Goal: Task Accomplishment & Management: Use online tool/utility

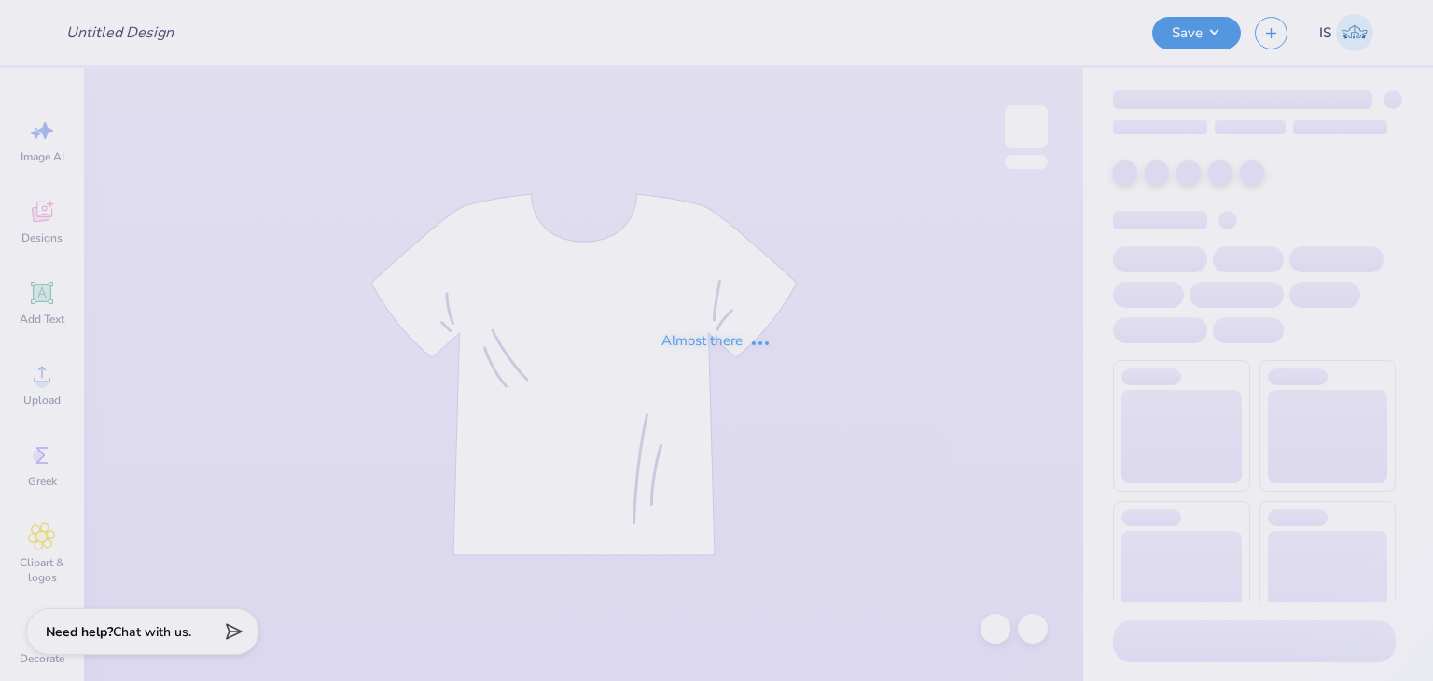
type input "baby tee"
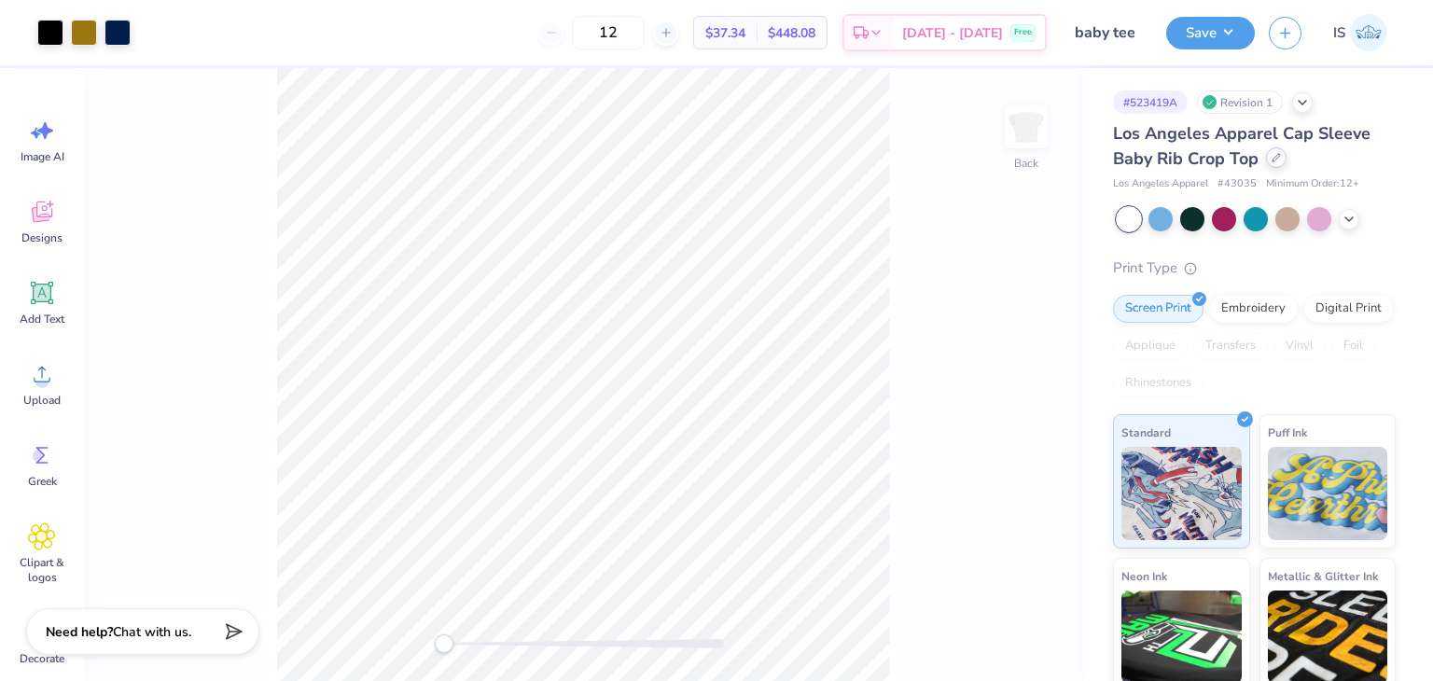
click at [1283, 160] on div at bounding box center [1276, 157] width 21 height 21
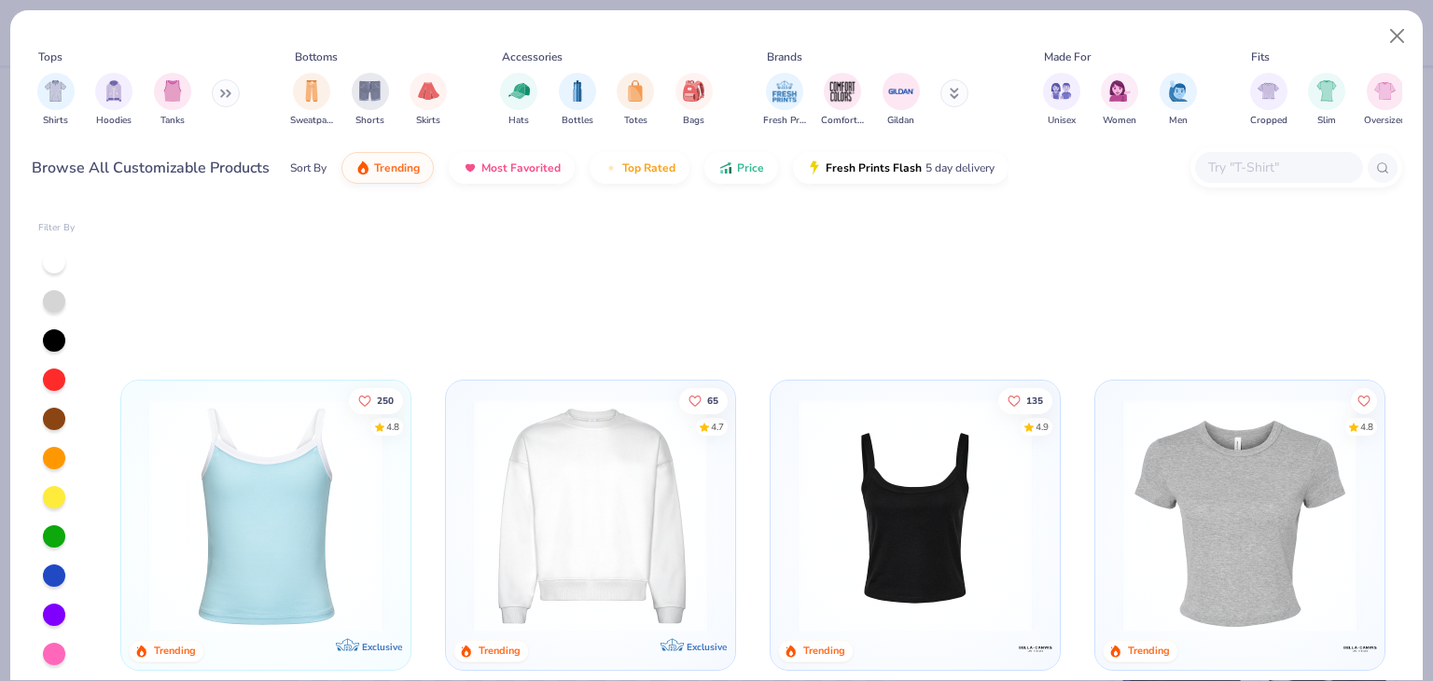
scroll to position [1306, 0]
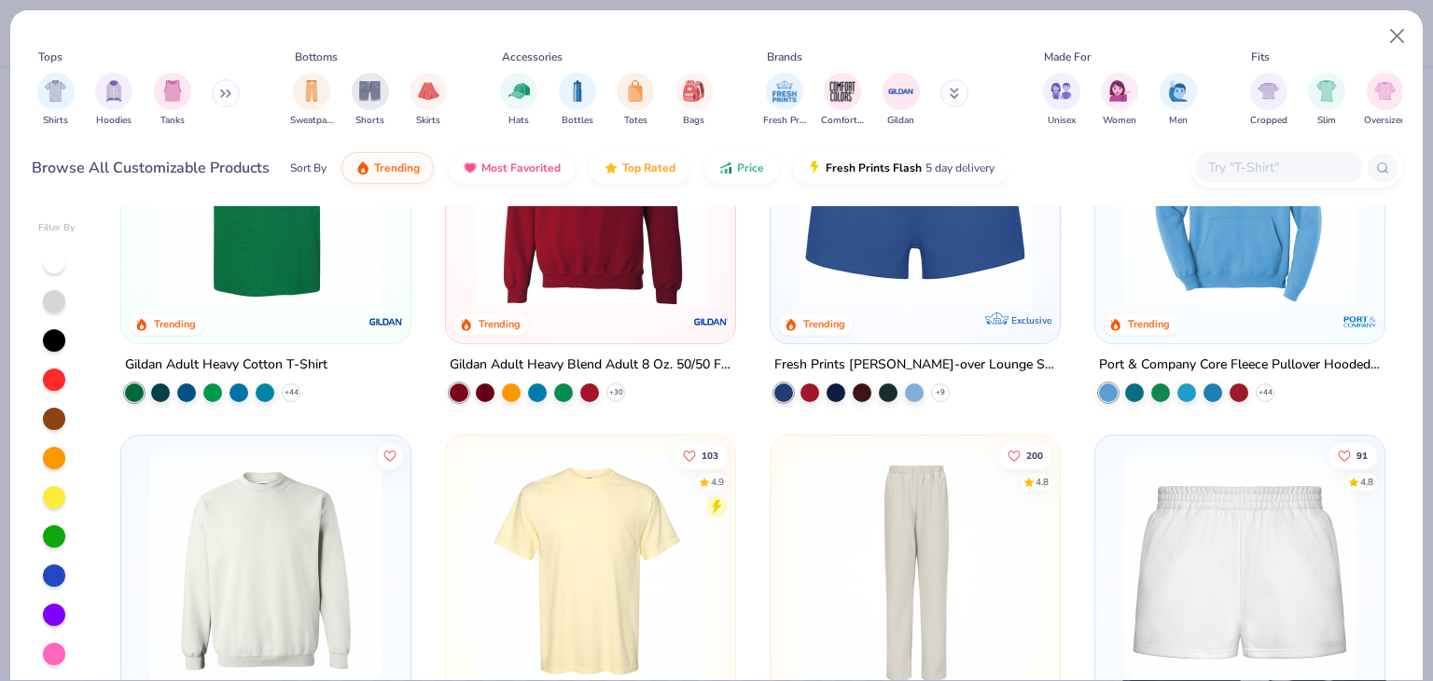
click at [195, 219] on img at bounding box center [266, 189] width 252 height 233
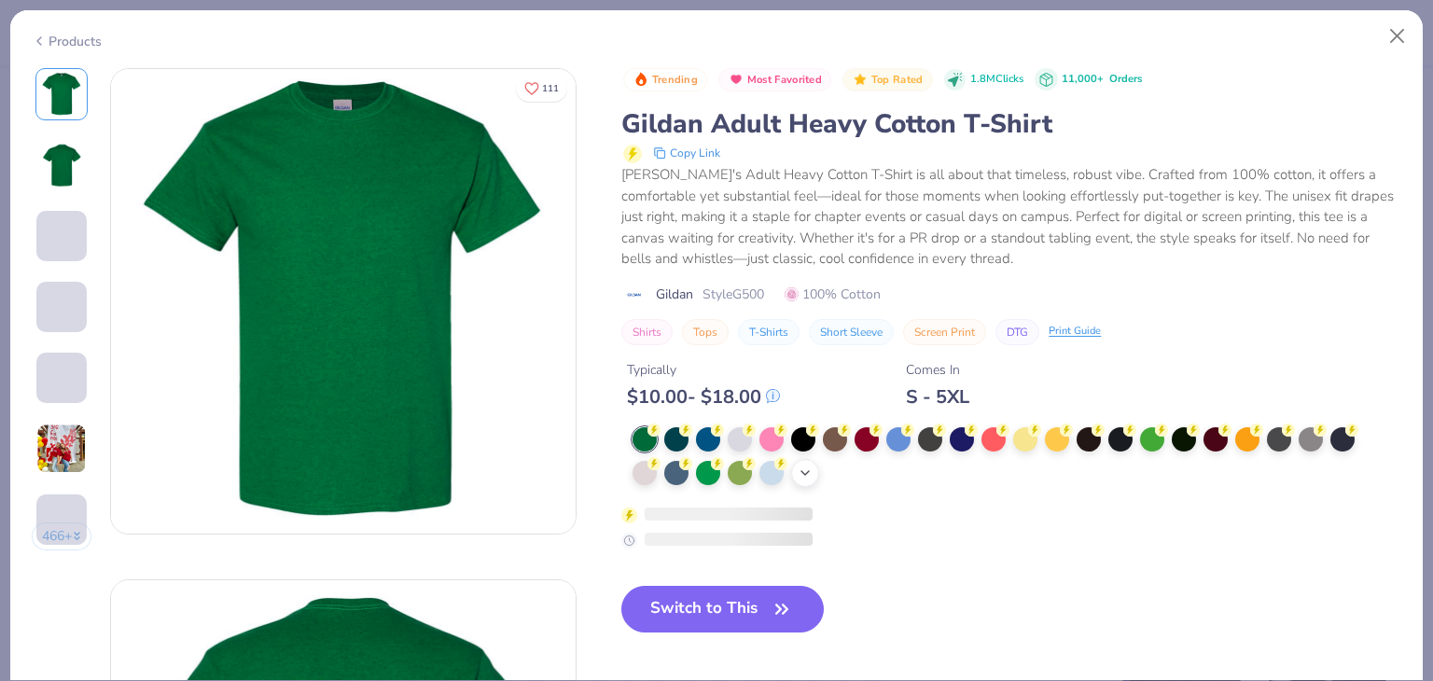
click at [807, 465] on icon at bounding box center [805, 472] width 15 height 15
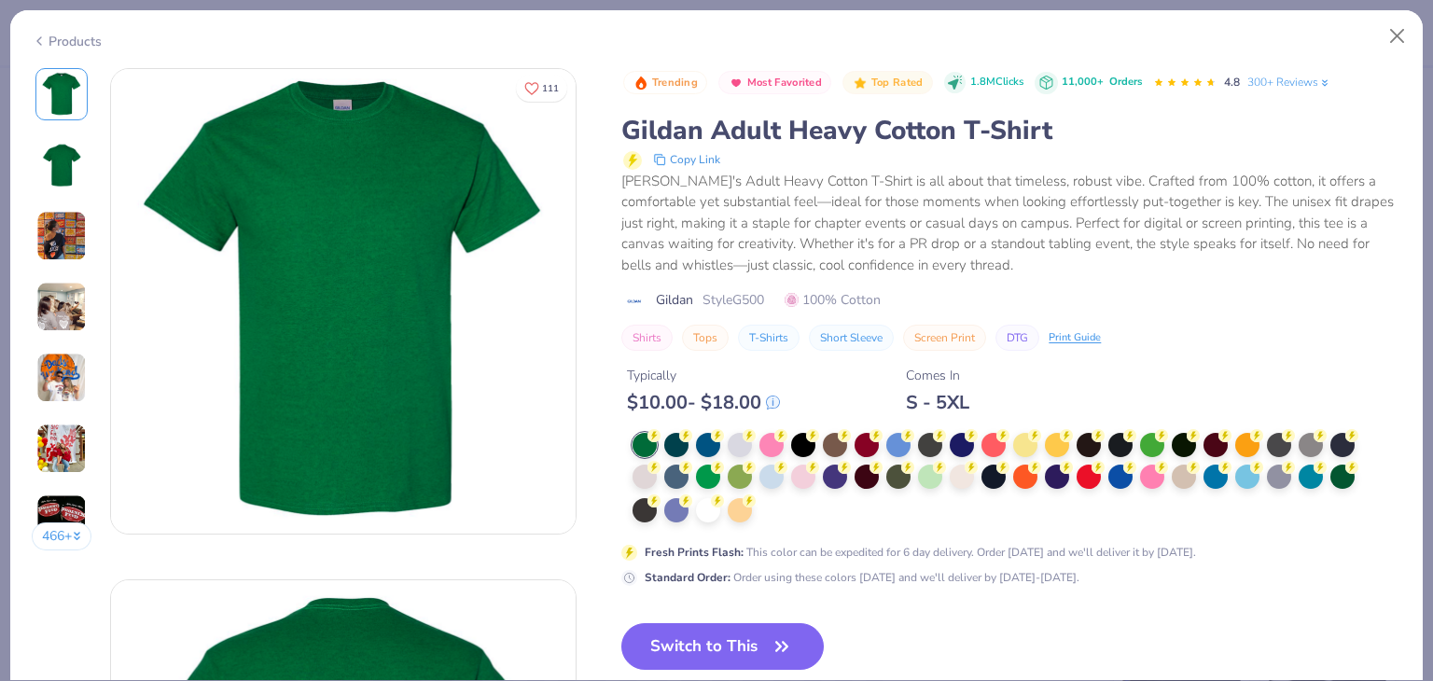
click at [713, 503] on icon at bounding box center [717, 500] width 13 height 13
click at [687, 632] on button "Switch to This" at bounding box center [722, 646] width 202 height 47
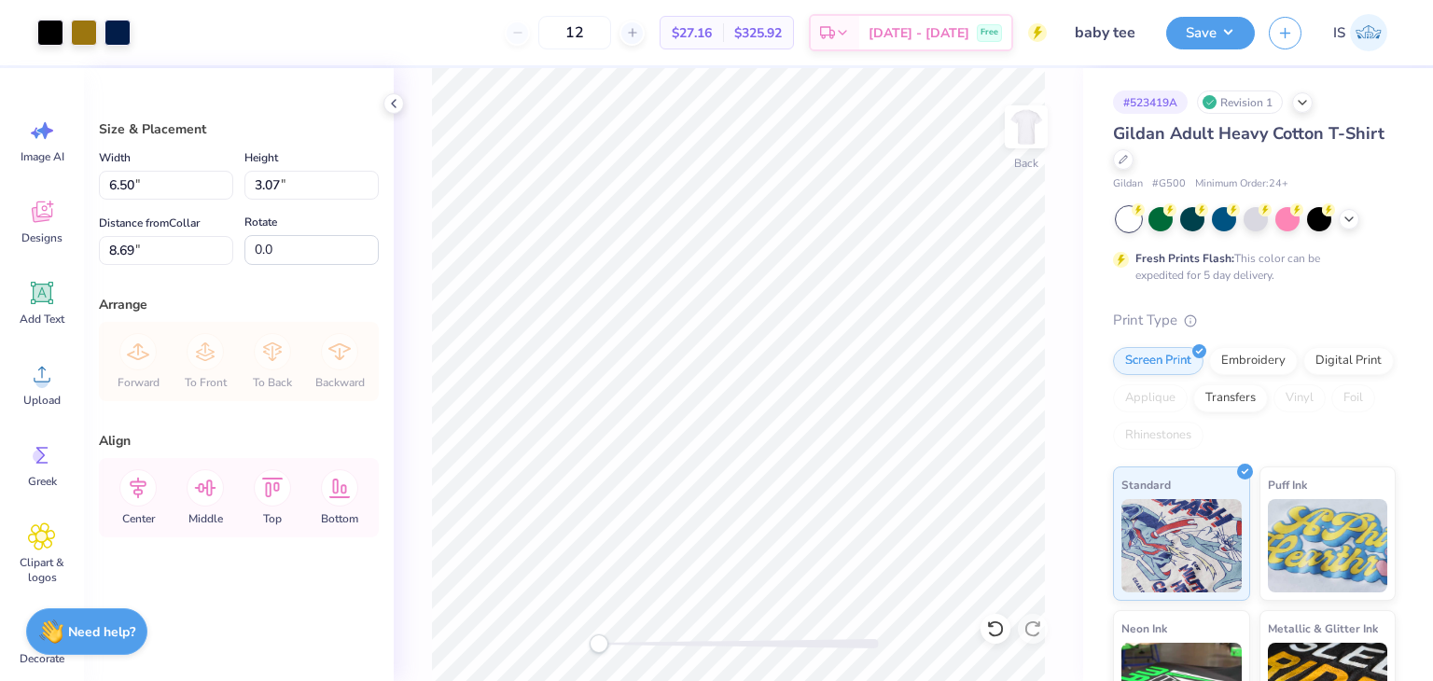
type input "9.53"
type input "4.51"
type input "3.00"
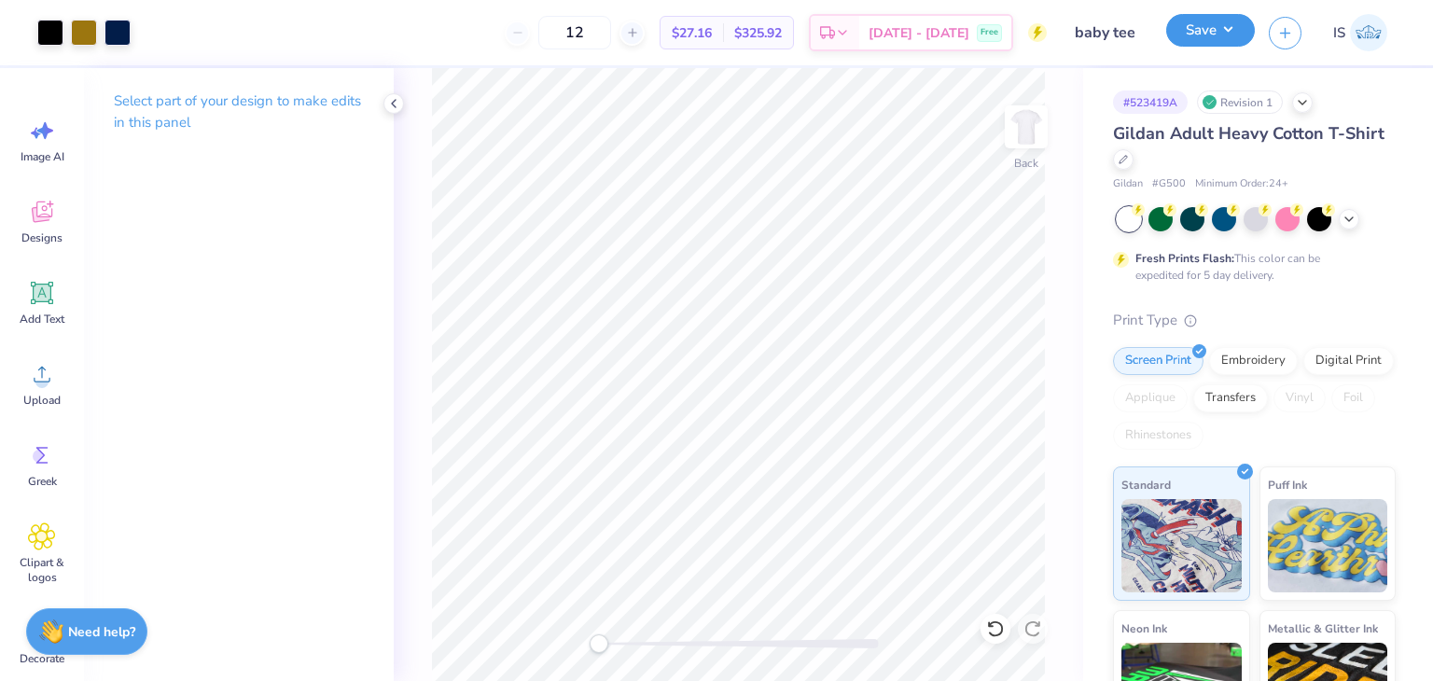
click at [1209, 38] on button "Save" at bounding box center [1210, 30] width 89 height 33
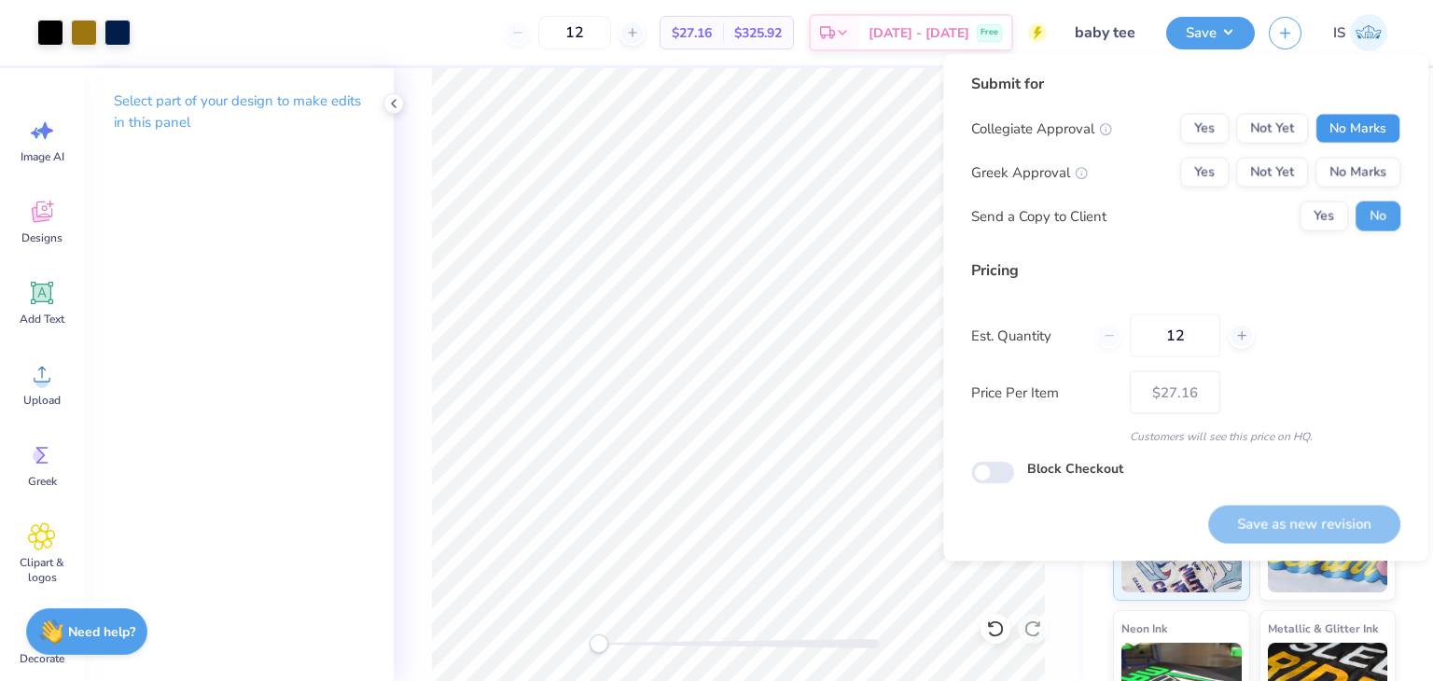
click at [1386, 127] on button "No Marks" at bounding box center [1357, 129] width 85 height 30
click at [1376, 164] on button "No Marks" at bounding box center [1357, 173] width 85 height 30
click at [1302, 517] on button "Save as new revision" at bounding box center [1304, 524] width 192 height 38
type input "$27.16"
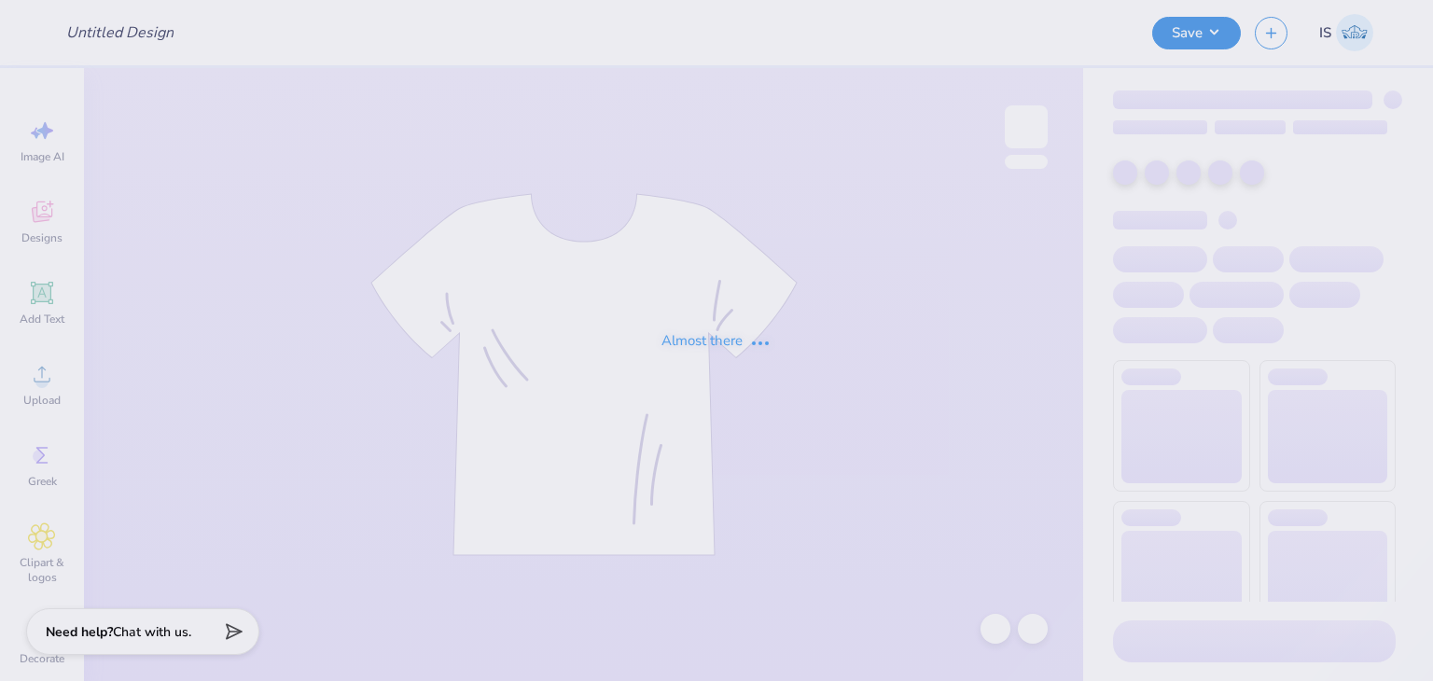
type input "Crew"
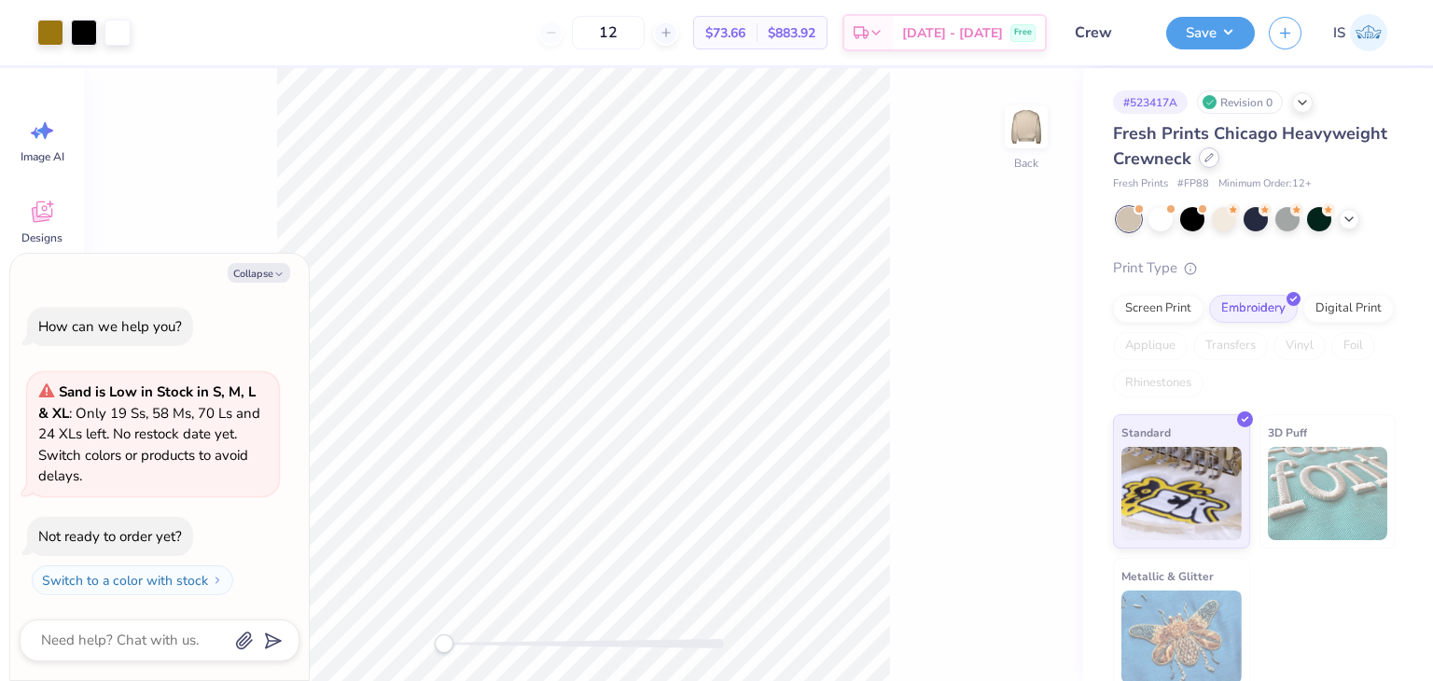
click at [1219, 164] on div at bounding box center [1209, 157] width 21 height 21
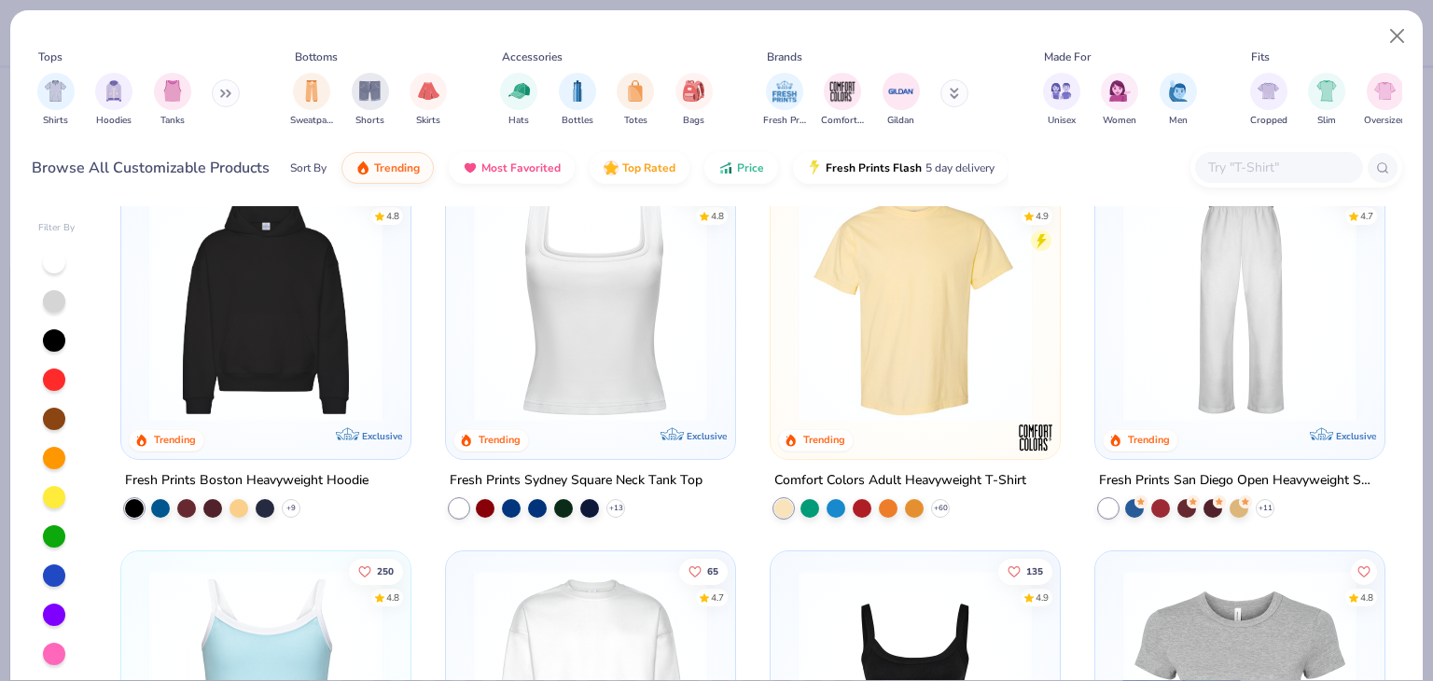
scroll to position [1216, 0]
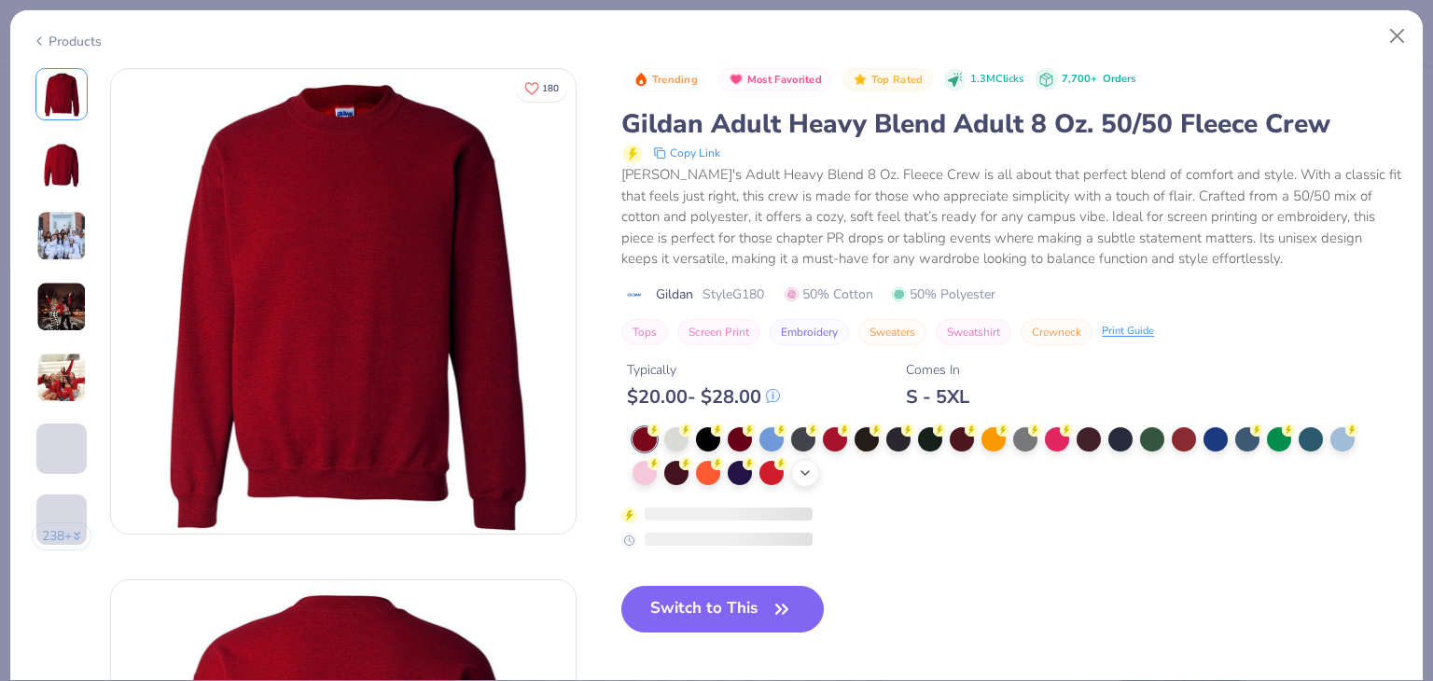
click at [809, 472] on icon at bounding box center [805, 472] width 15 height 15
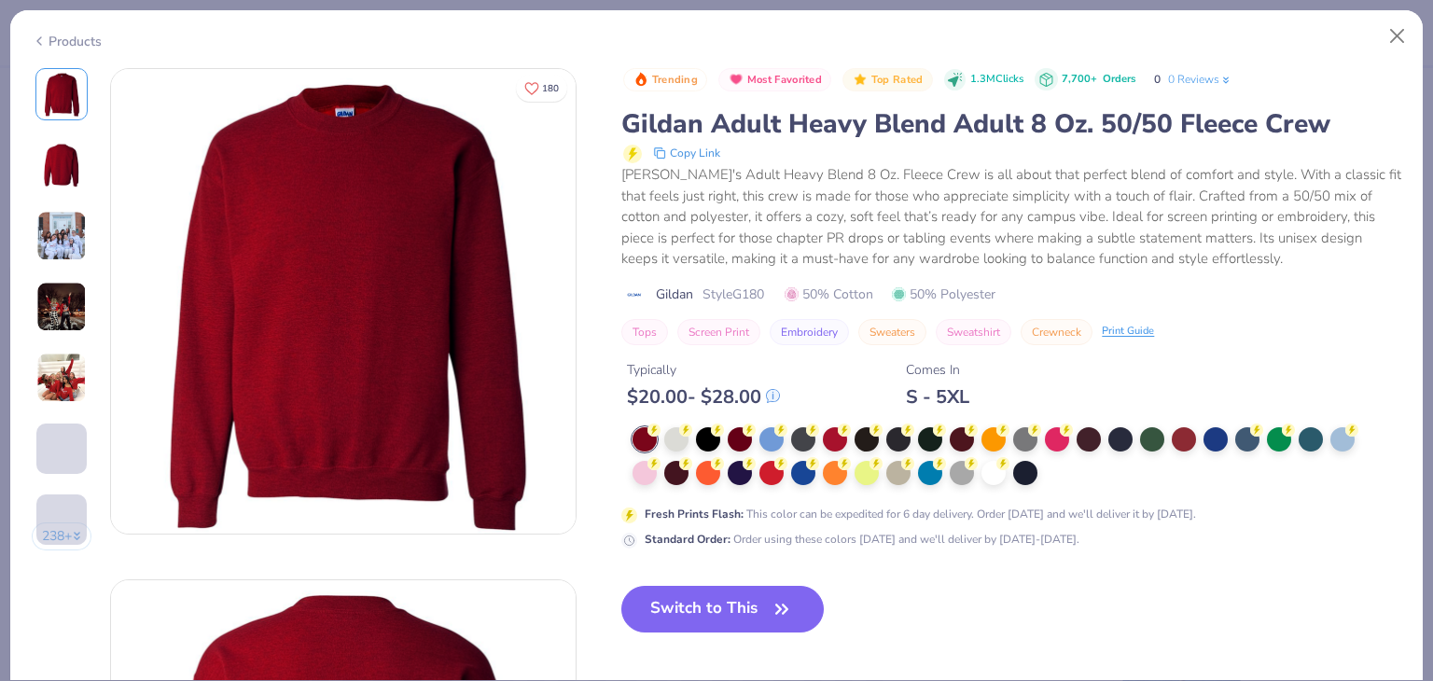
click at [804, 460] on div at bounding box center [999, 457] width 735 height 60
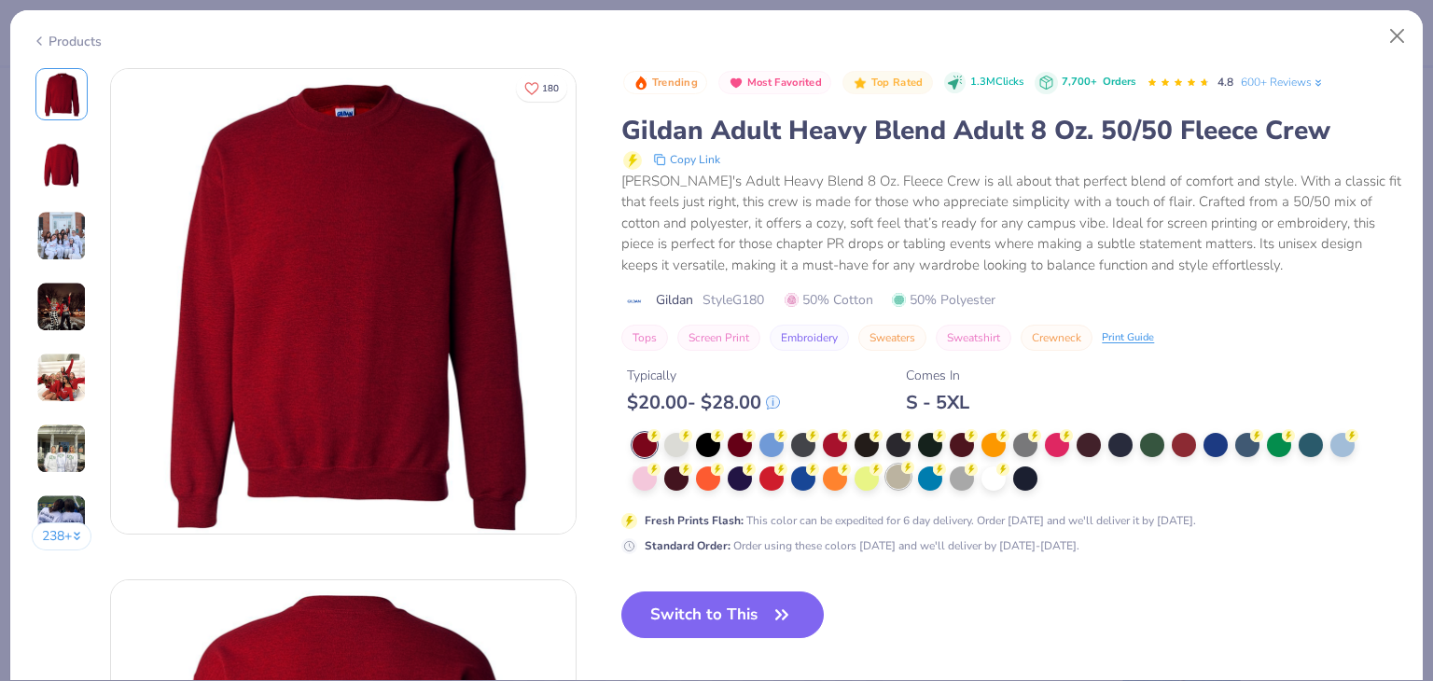
click at [897, 476] on div at bounding box center [898, 477] width 24 height 24
click at [720, 616] on button "Switch to This" at bounding box center [722, 614] width 202 height 47
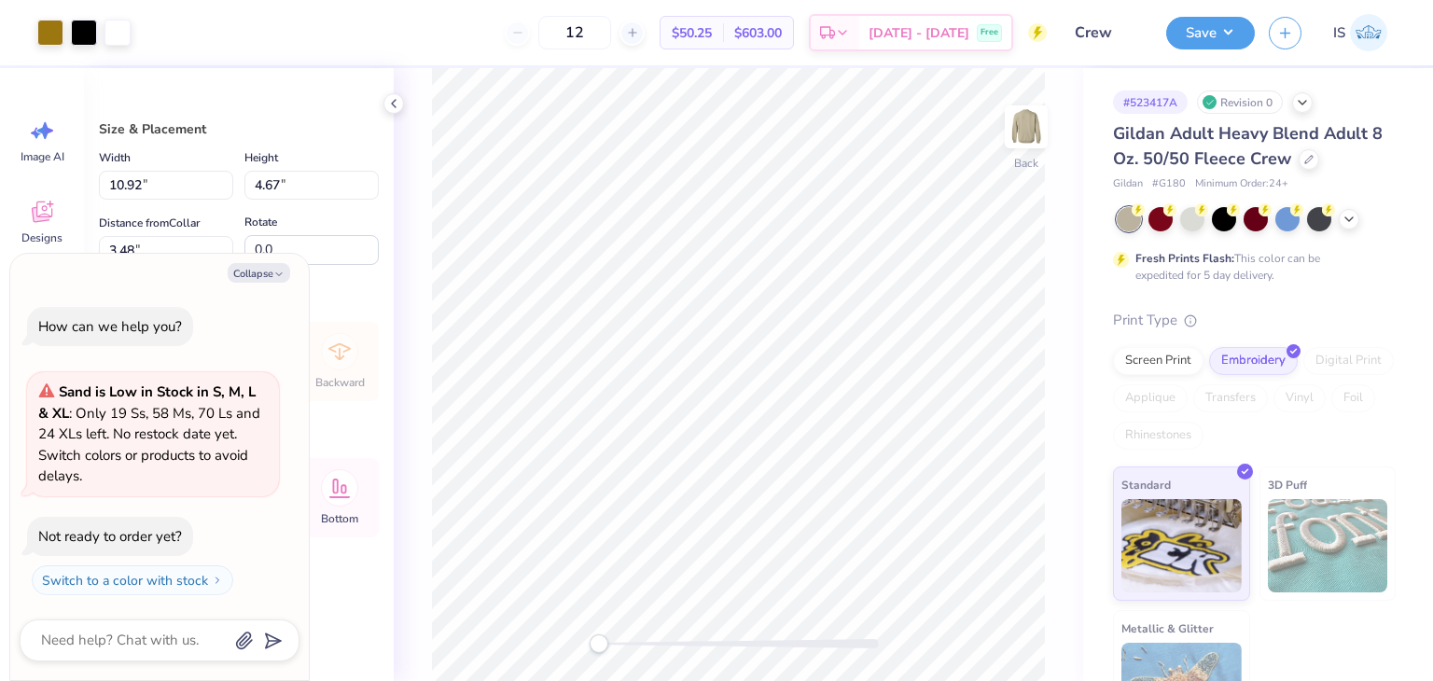
type textarea "x"
type input "3.00"
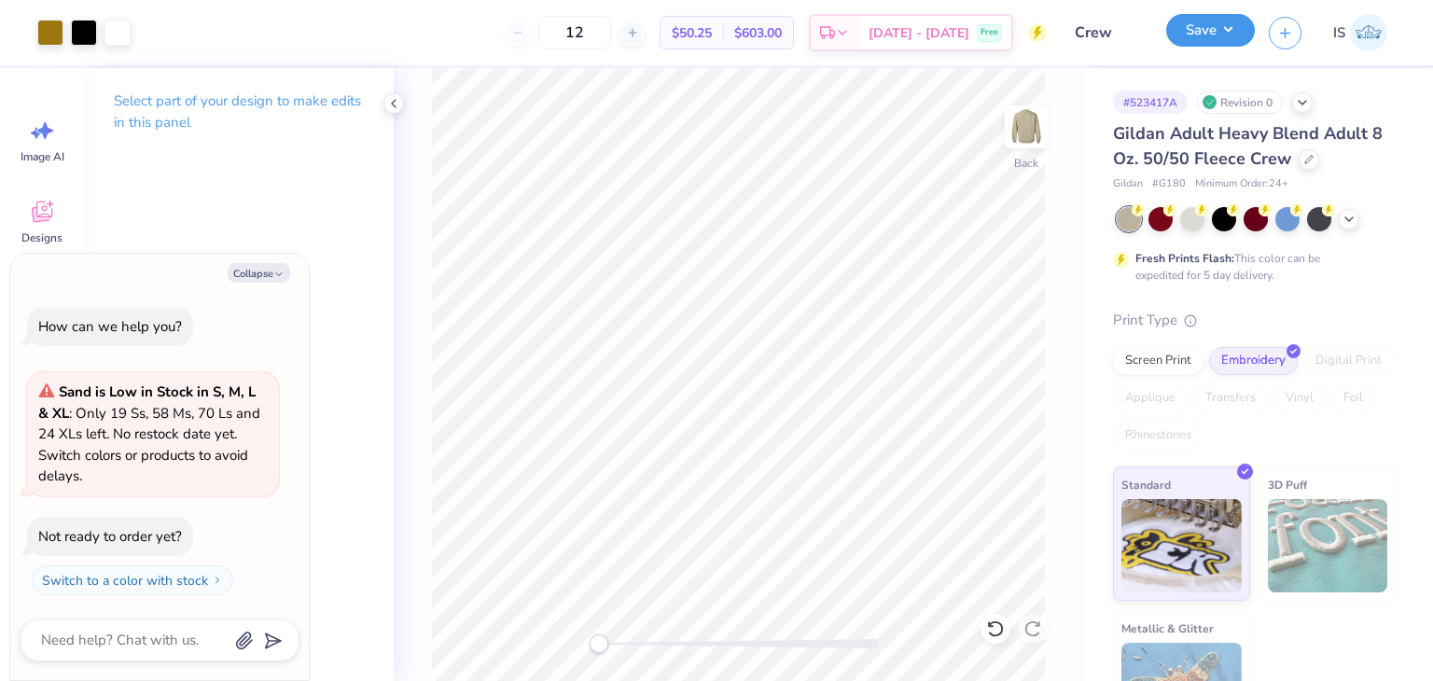
click at [1218, 43] on button "Save" at bounding box center [1210, 30] width 89 height 33
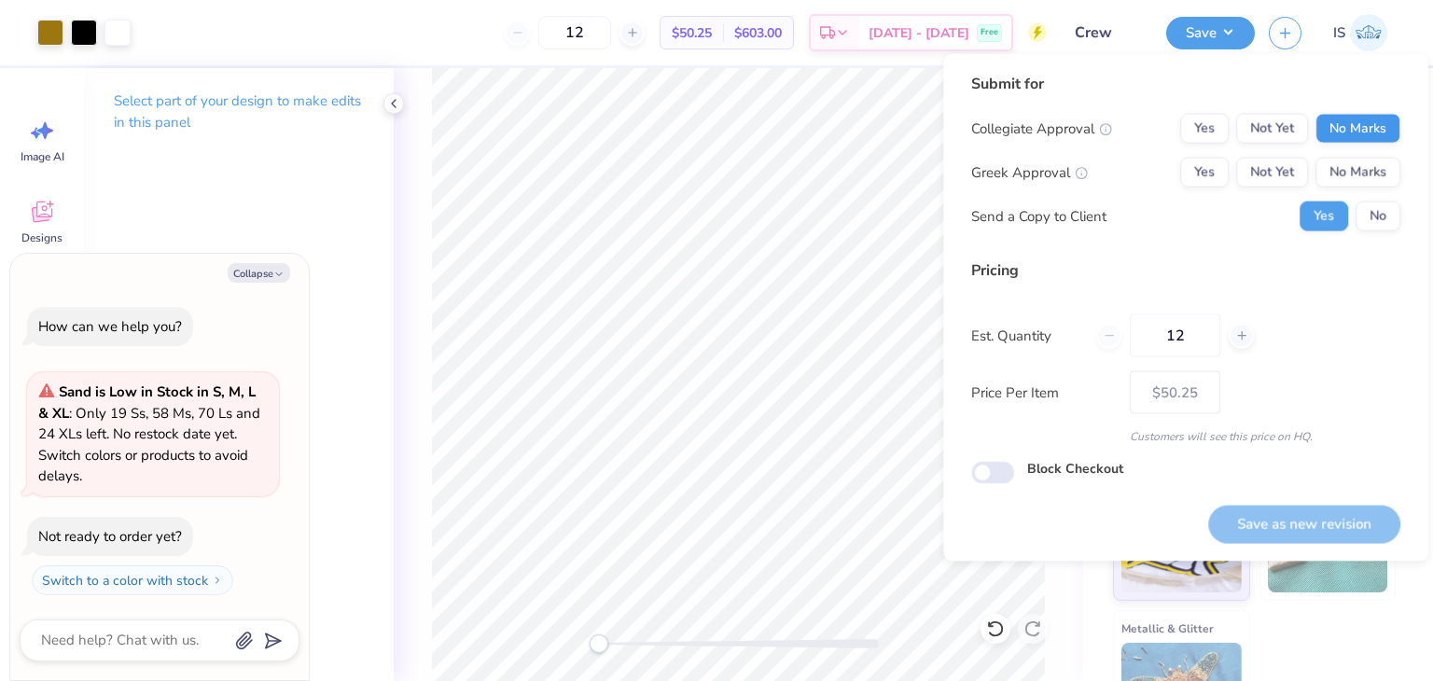
drag, startPoint x: 1398, startPoint y: 113, endPoint x: 1386, endPoint y: 123, distance: 15.9
click at [1386, 123] on div "Yes Not Yet No Marks" at bounding box center [1290, 129] width 220 height 30
click at [1386, 123] on button "No Marks" at bounding box center [1357, 129] width 85 height 30
click at [1370, 168] on button "No Marks" at bounding box center [1357, 173] width 85 height 30
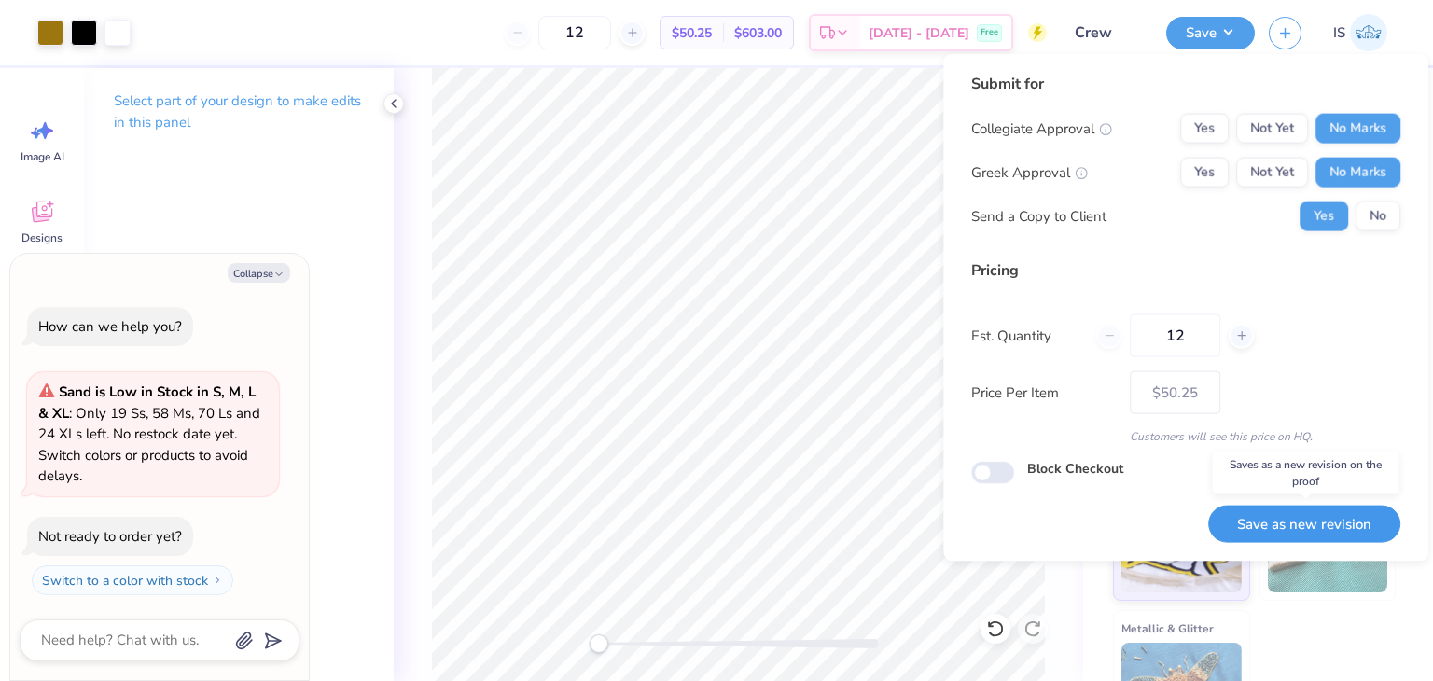
click at [1272, 538] on button "Save as new revision" at bounding box center [1304, 524] width 192 height 38
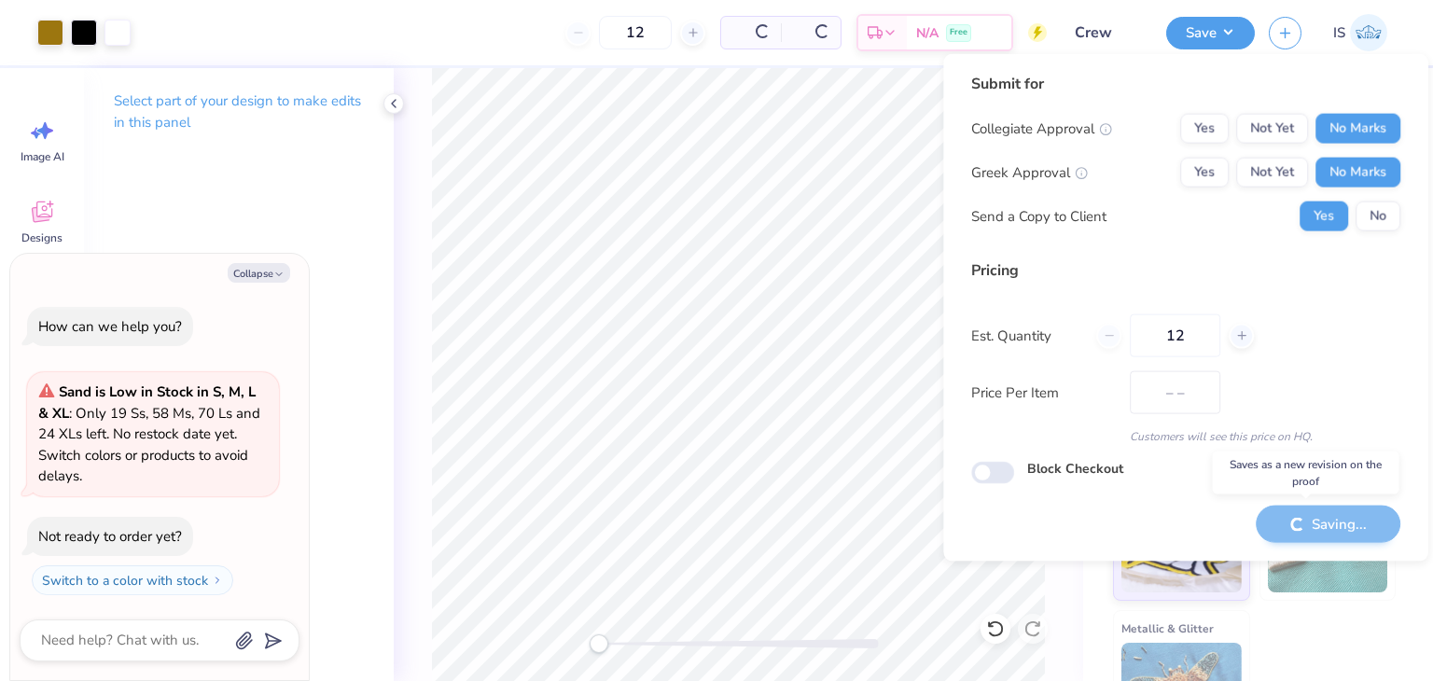
type textarea "x"
type input "– –"
type textarea "x"
type input "$50.25"
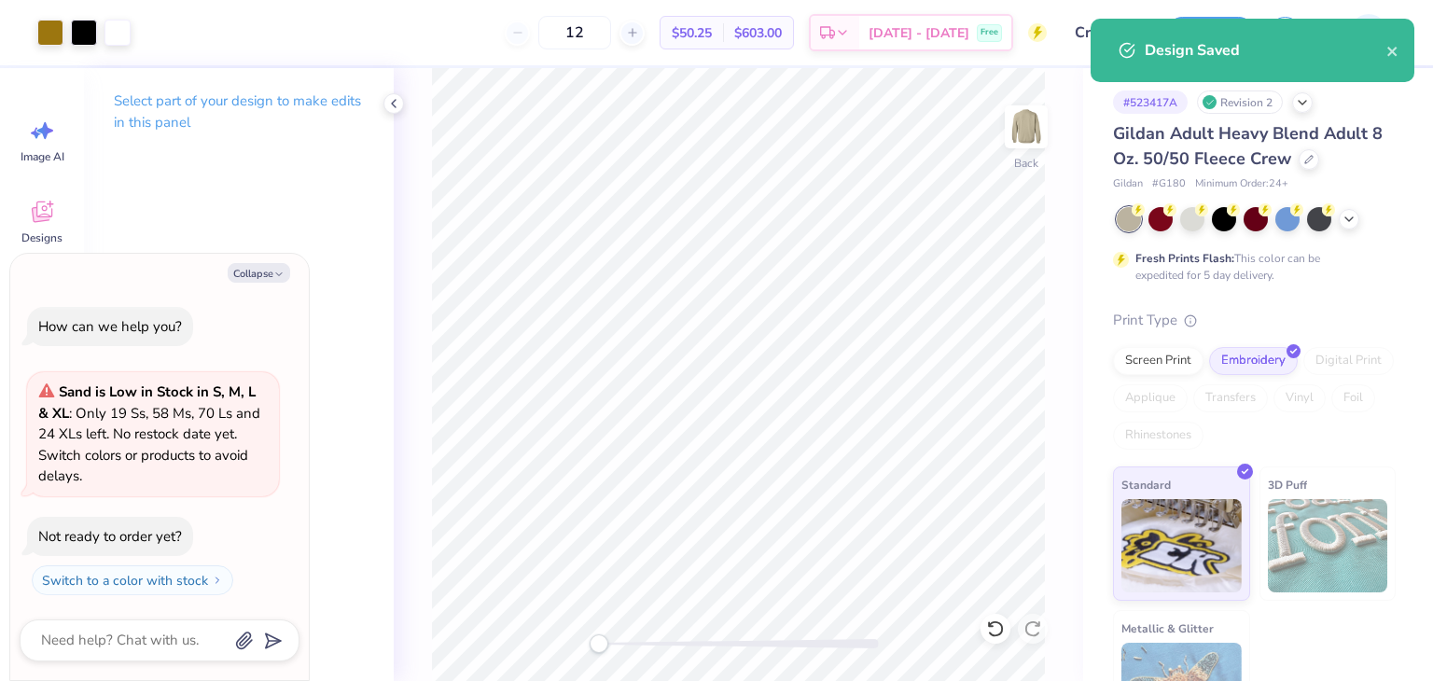
type textarea "x"
